Goal: Navigation & Orientation: Understand site structure

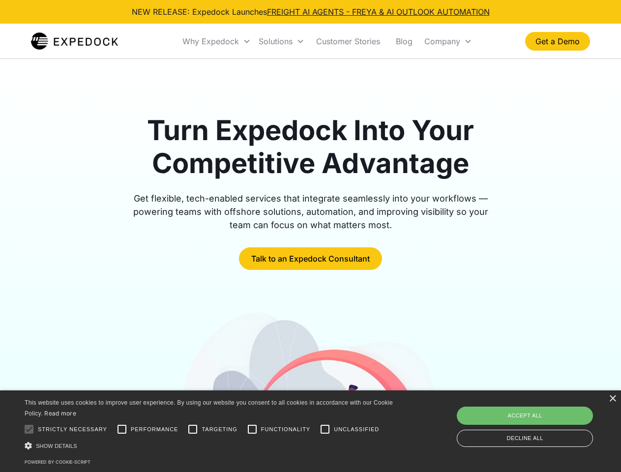
click at [217, 41] on div "Why Expedock" at bounding box center [210, 41] width 57 height 10
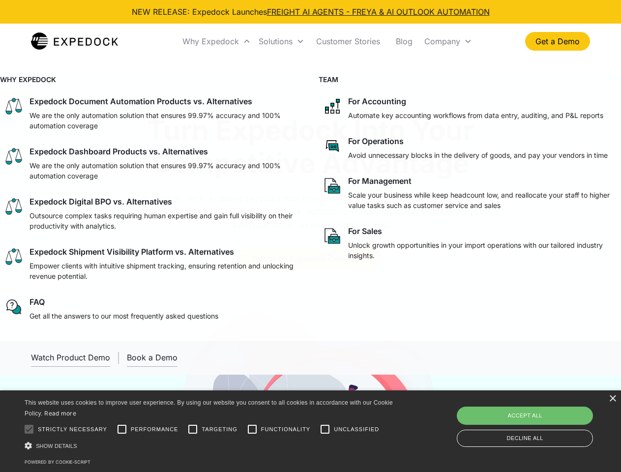
click at [281, 41] on div "Solutions" at bounding box center [275, 41] width 34 height 10
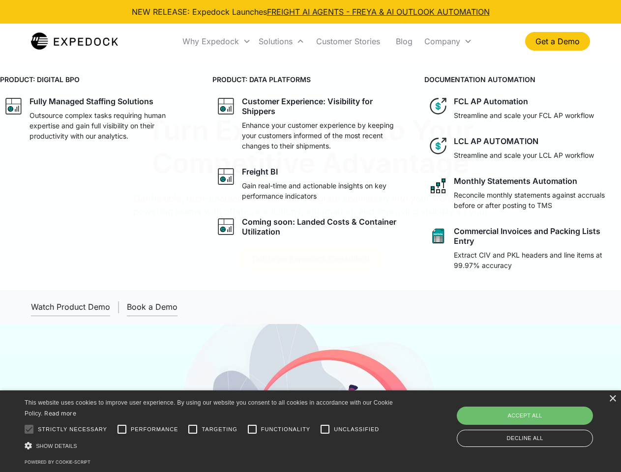
click at [448, 41] on div "Company" at bounding box center [442, 41] width 36 height 10
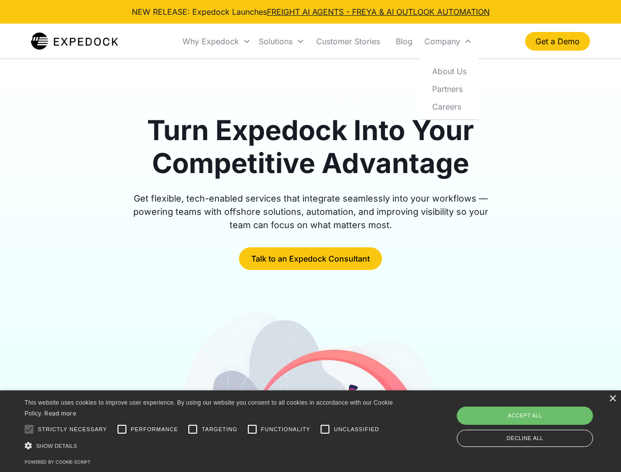
click at [29, 429] on div at bounding box center [29, 429] width 20 height 20
click at [122, 429] on input "Performance" at bounding box center [122, 429] width 20 height 20
checkbox input "true"
click at [193, 429] on input "Targeting" at bounding box center [193, 429] width 20 height 20
checkbox input "true"
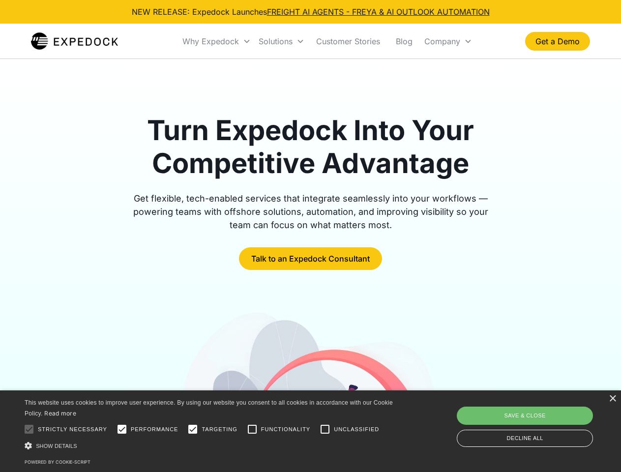
click at [252, 429] on input "Functionality" at bounding box center [252, 429] width 20 height 20
checkbox input "true"
click at [325, 429] on input "Unclassified" at bounding box center [325, 429] width 20 height 20
checkbox input "true"
click at [210, 445] on div "Show details Hide details" at bounding box center [210, 445] width 371 height 10
